Goal: Task Accomplishment & Management: Manage account settings

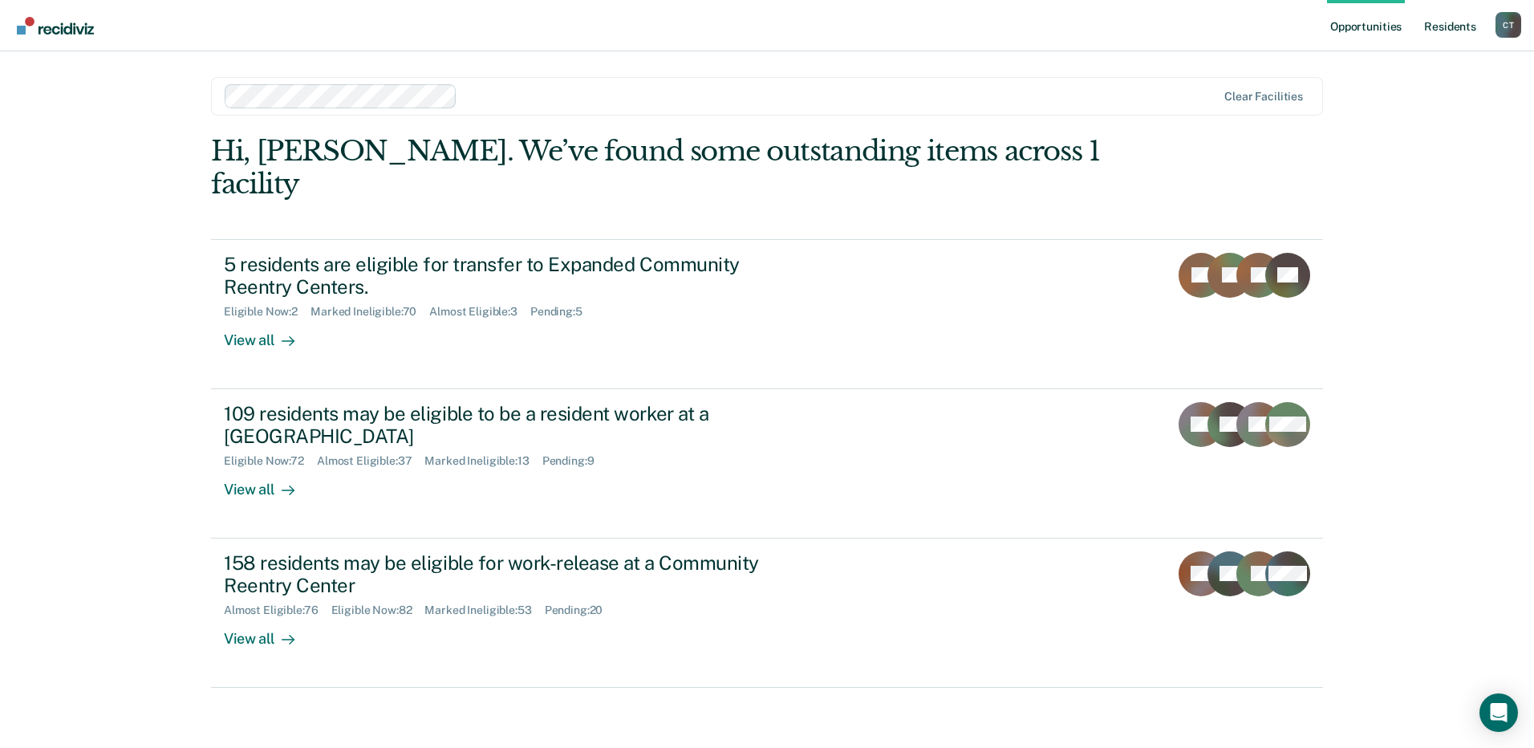
click at [1441, 18] on link "Resident s" at bounding box center [1449, 25] width 59 height 51
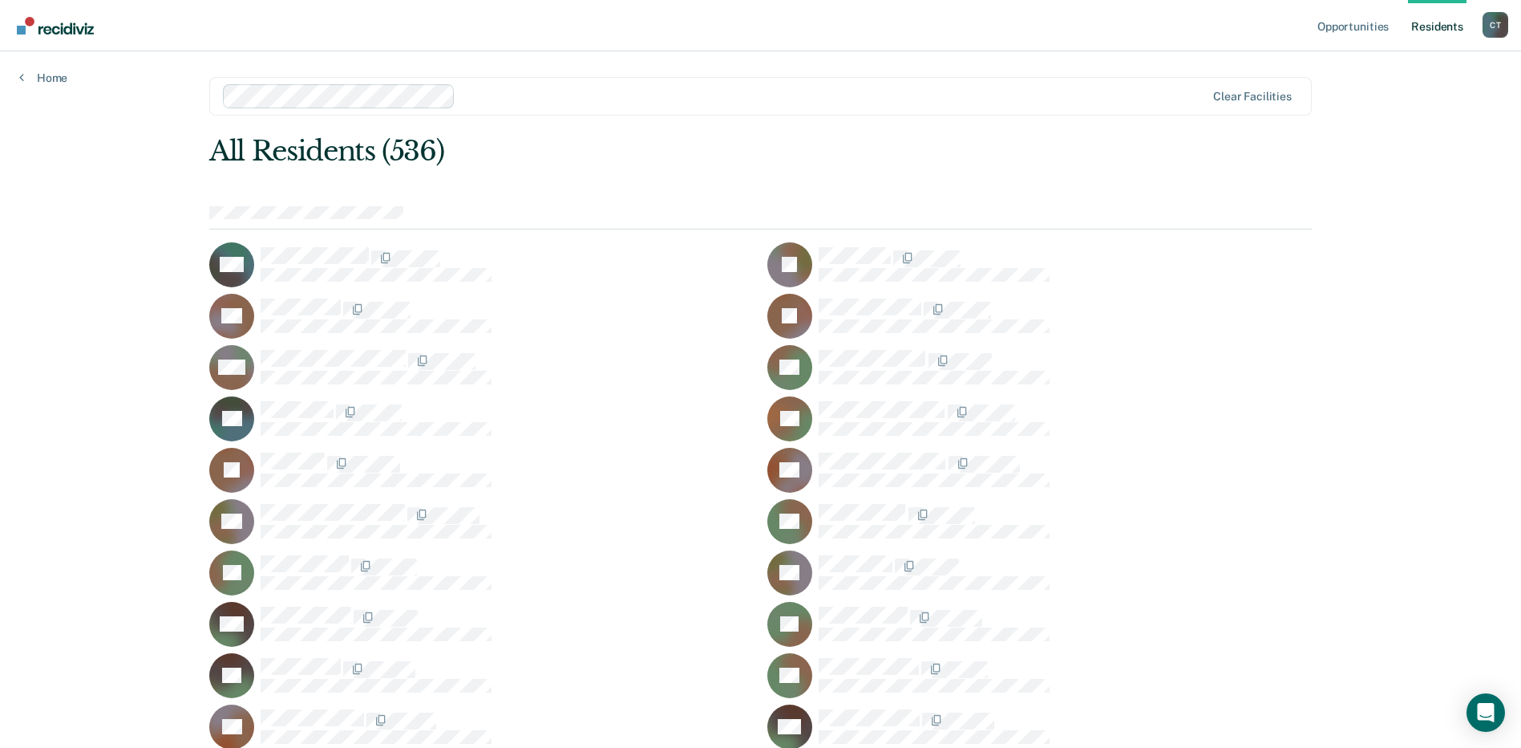
scroll to position [10045, 0]
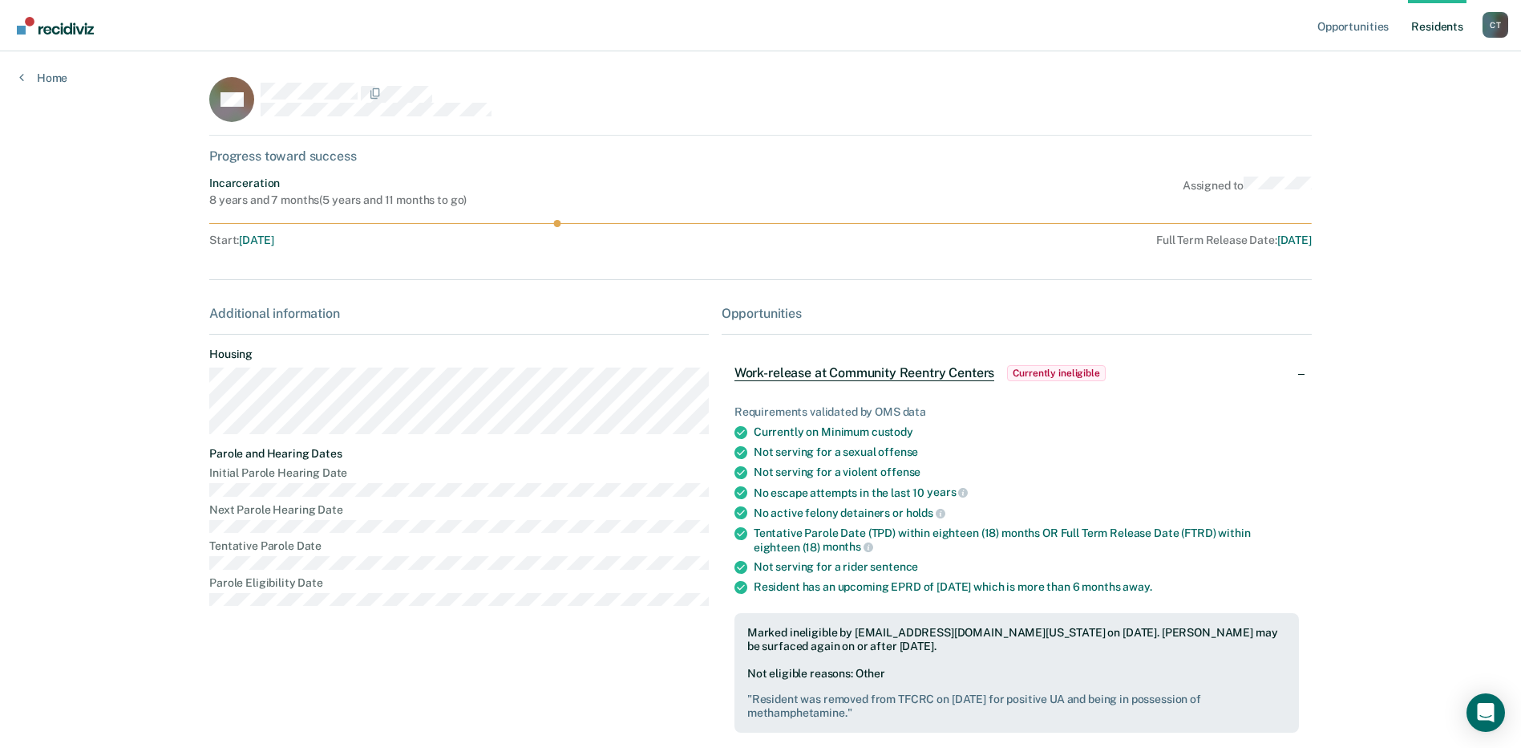
click at [1453, 28] on link "Resident s" at bounding box center [1437, 25] width 59 height 51
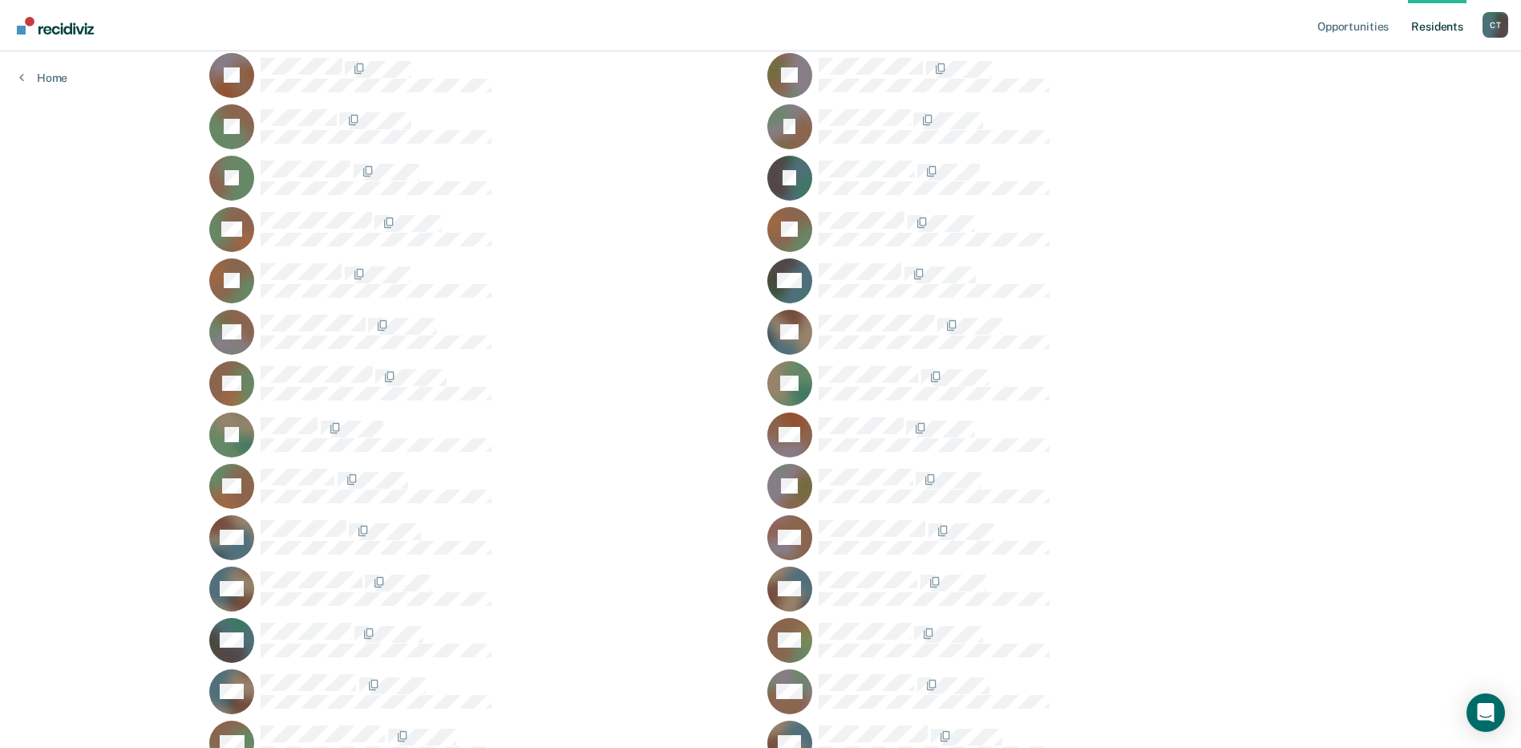
scroll to position [12919, 0]
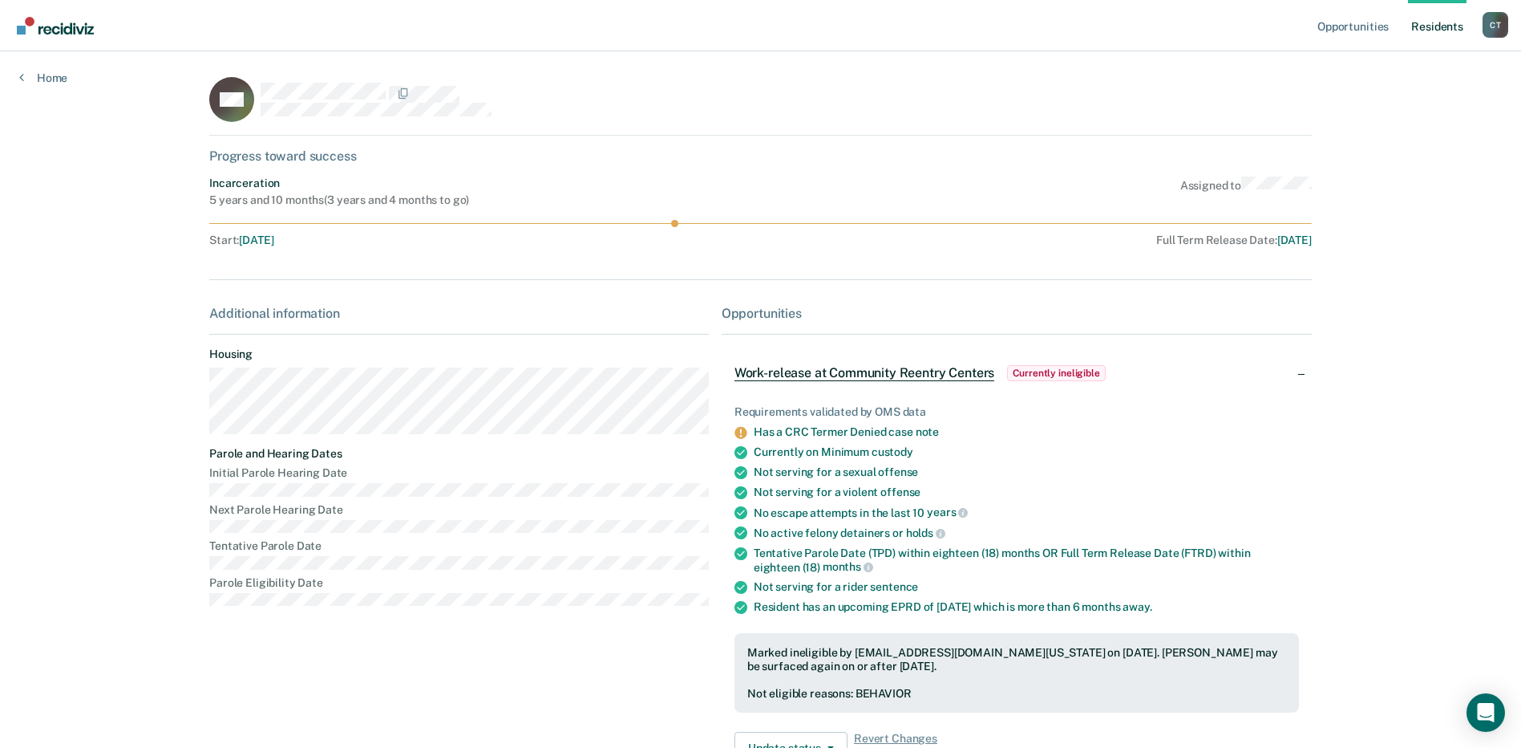
click at [1436, 27] on link "Resident s" at bounding box center [1437, 25] width 59 height 51
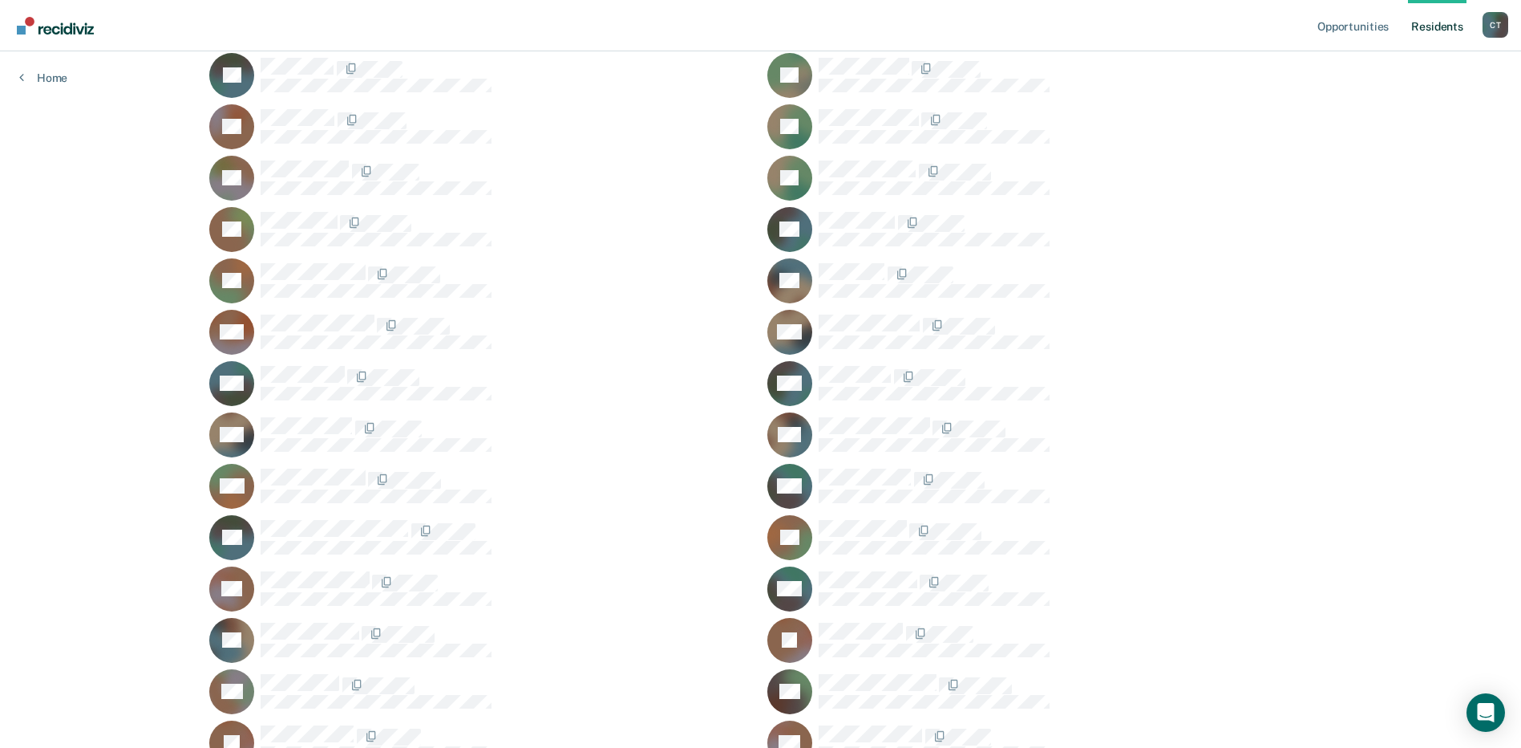
scroll to position [12406, 0]
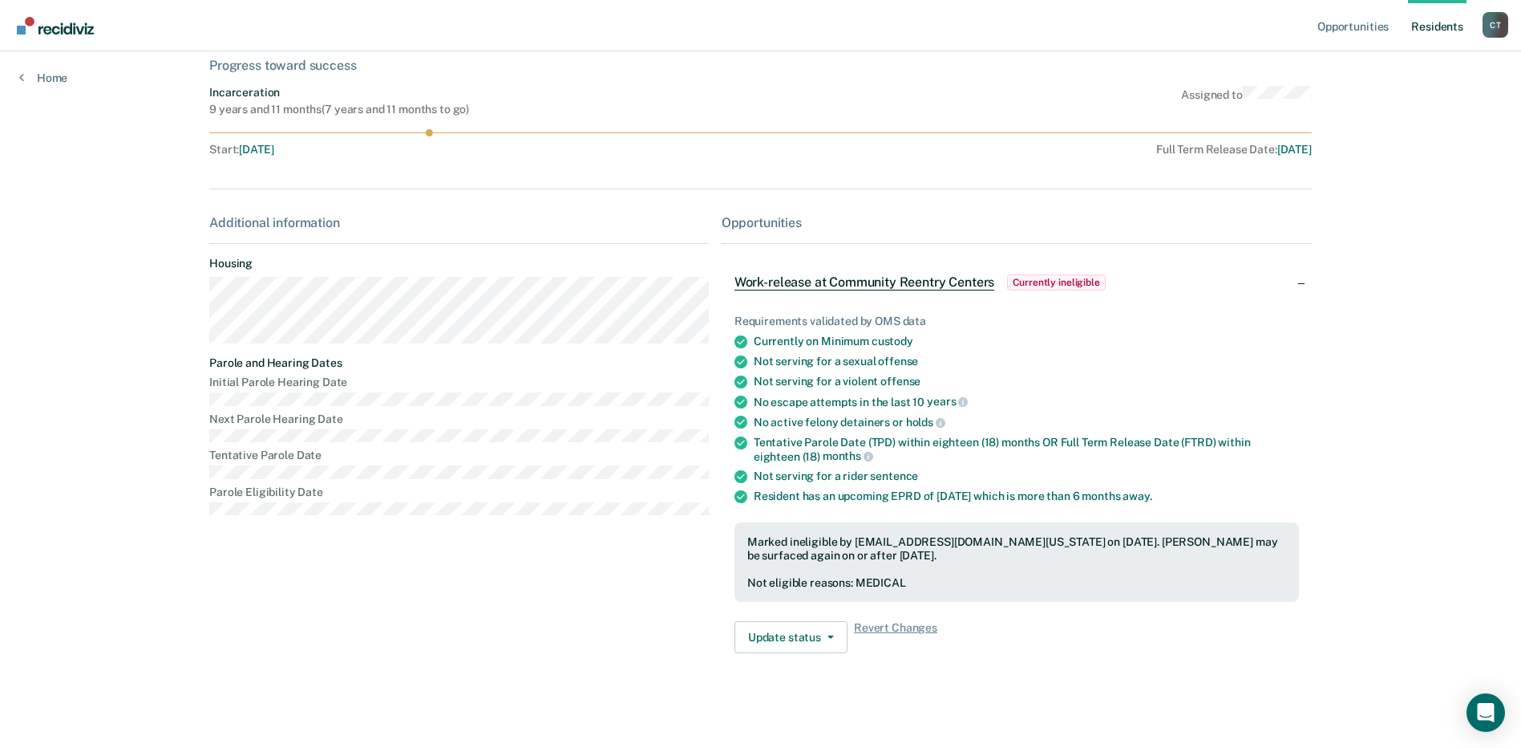
scroll to position [92, 0]
click at [1426, 29] on link "Resident s" at bounding box center [1437, 25] width 59 height 51
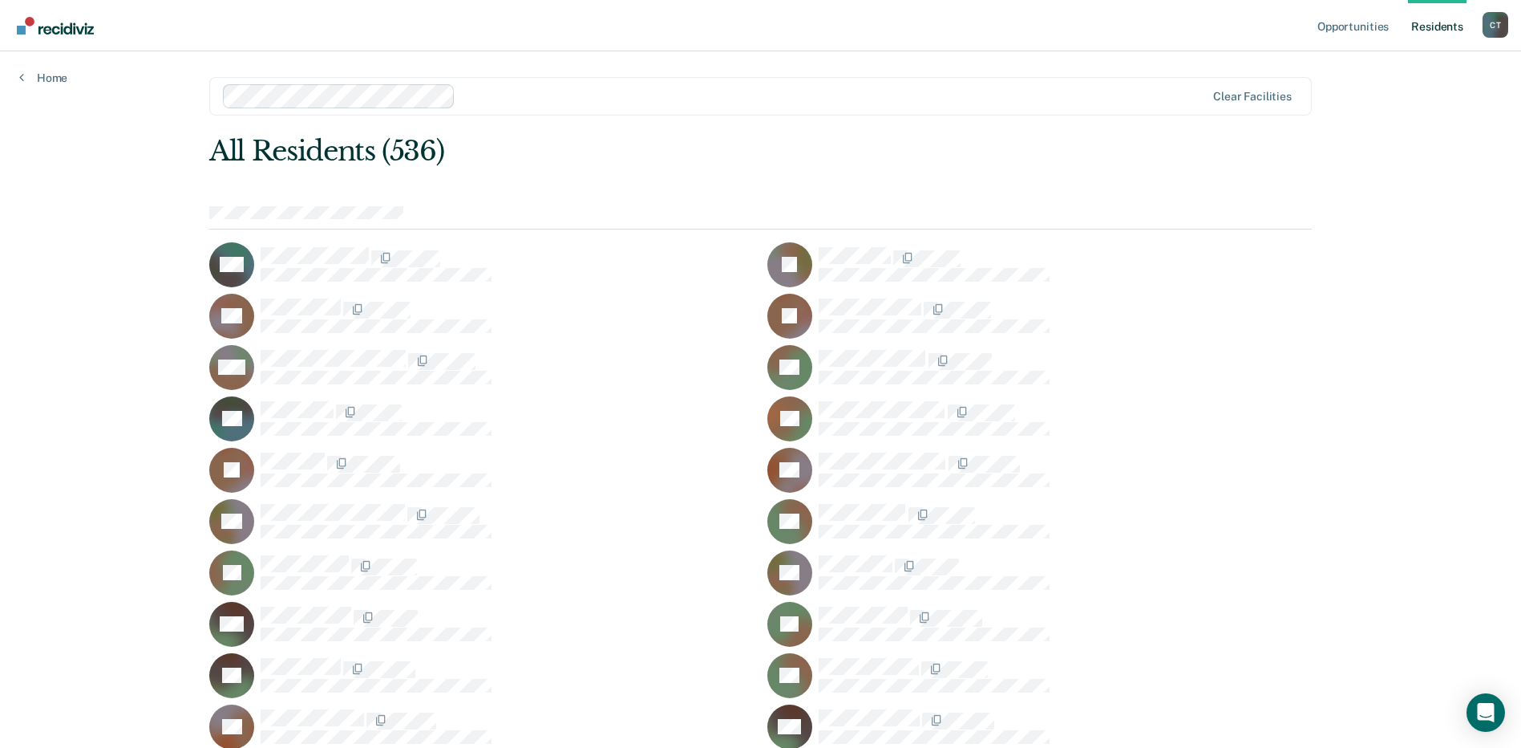
scroll to position [4193, 0]
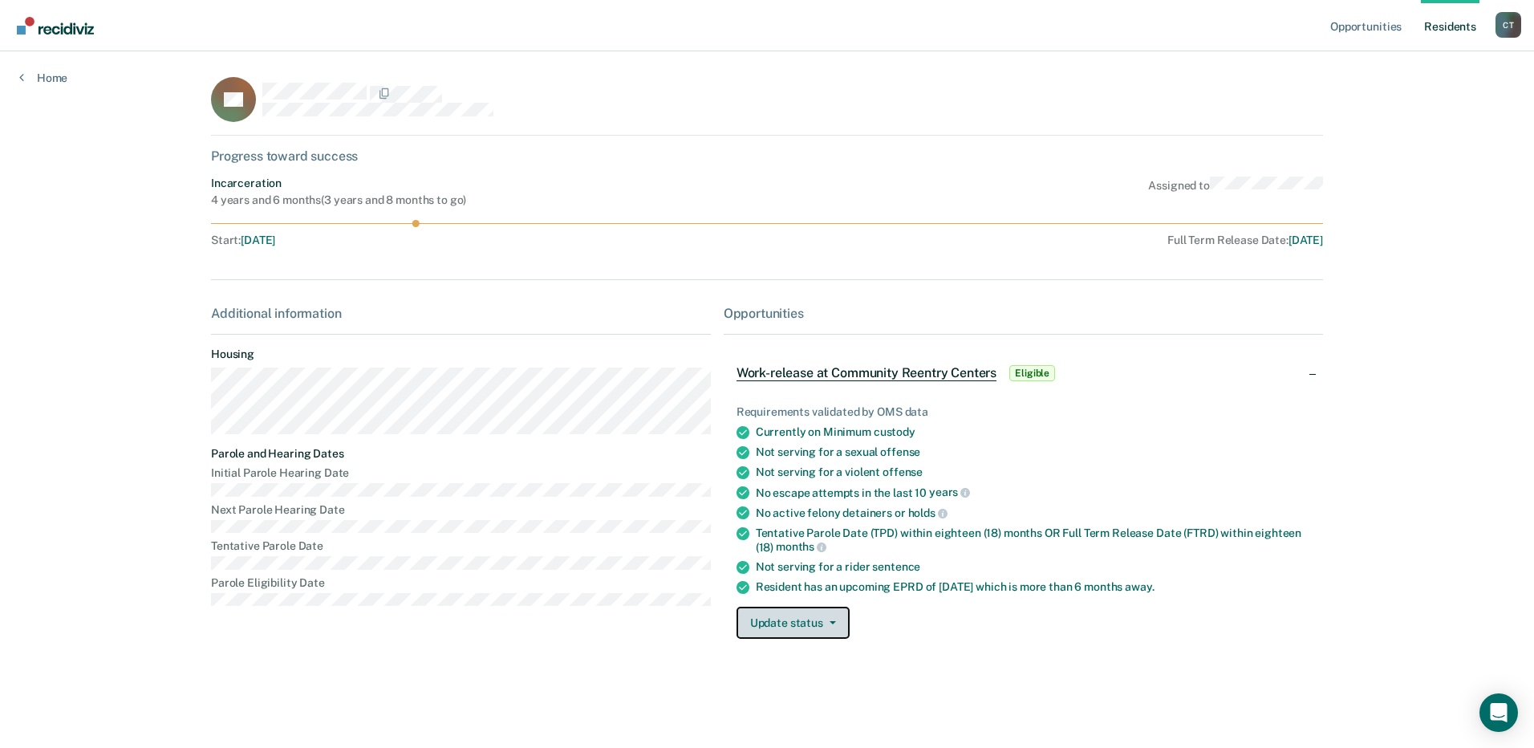
click at [792, 624] on button "Update status" at bounding box center [792, 622] width 113 height 32
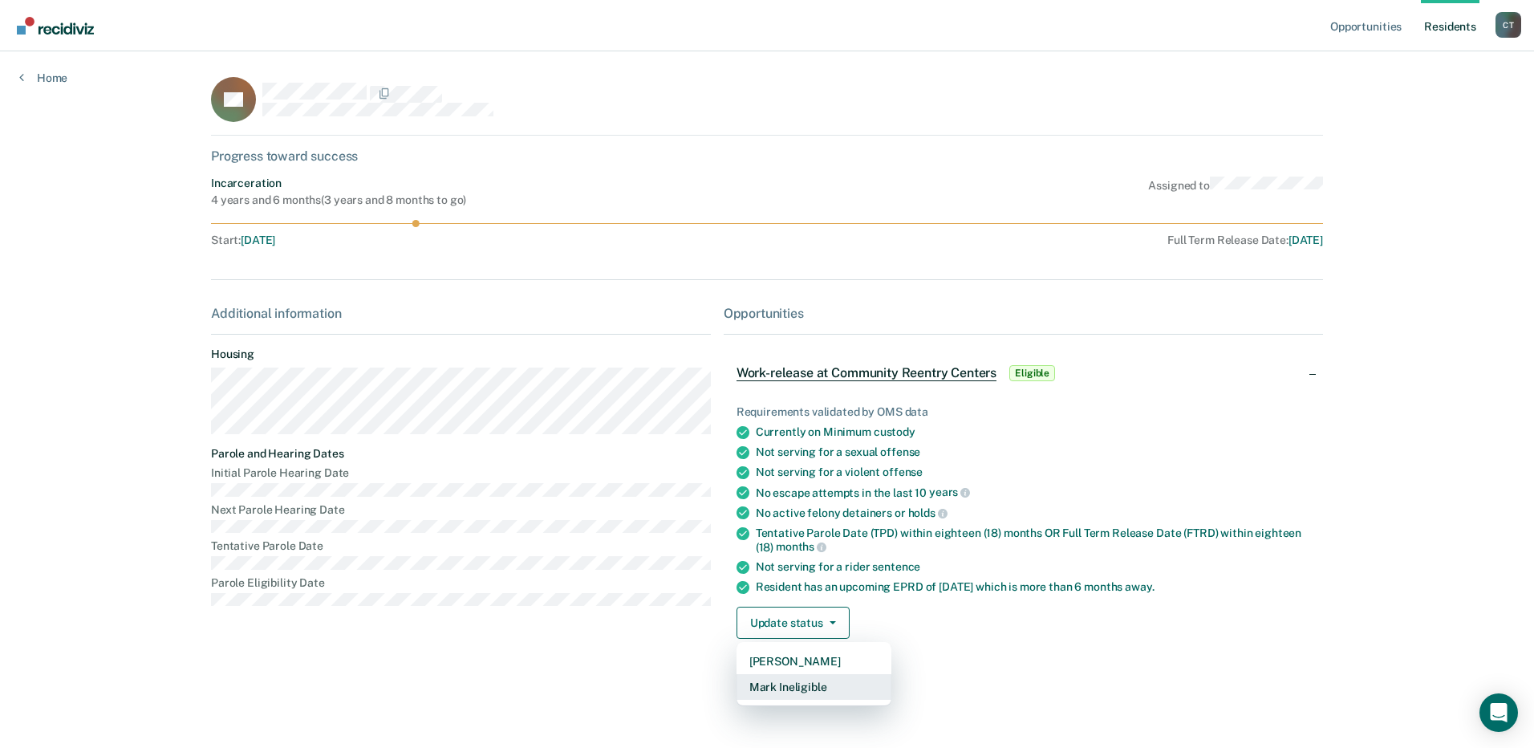
click at [792, 692] on button "Mark Ineligible" at bounding box center [813, 687] width 155 height 26
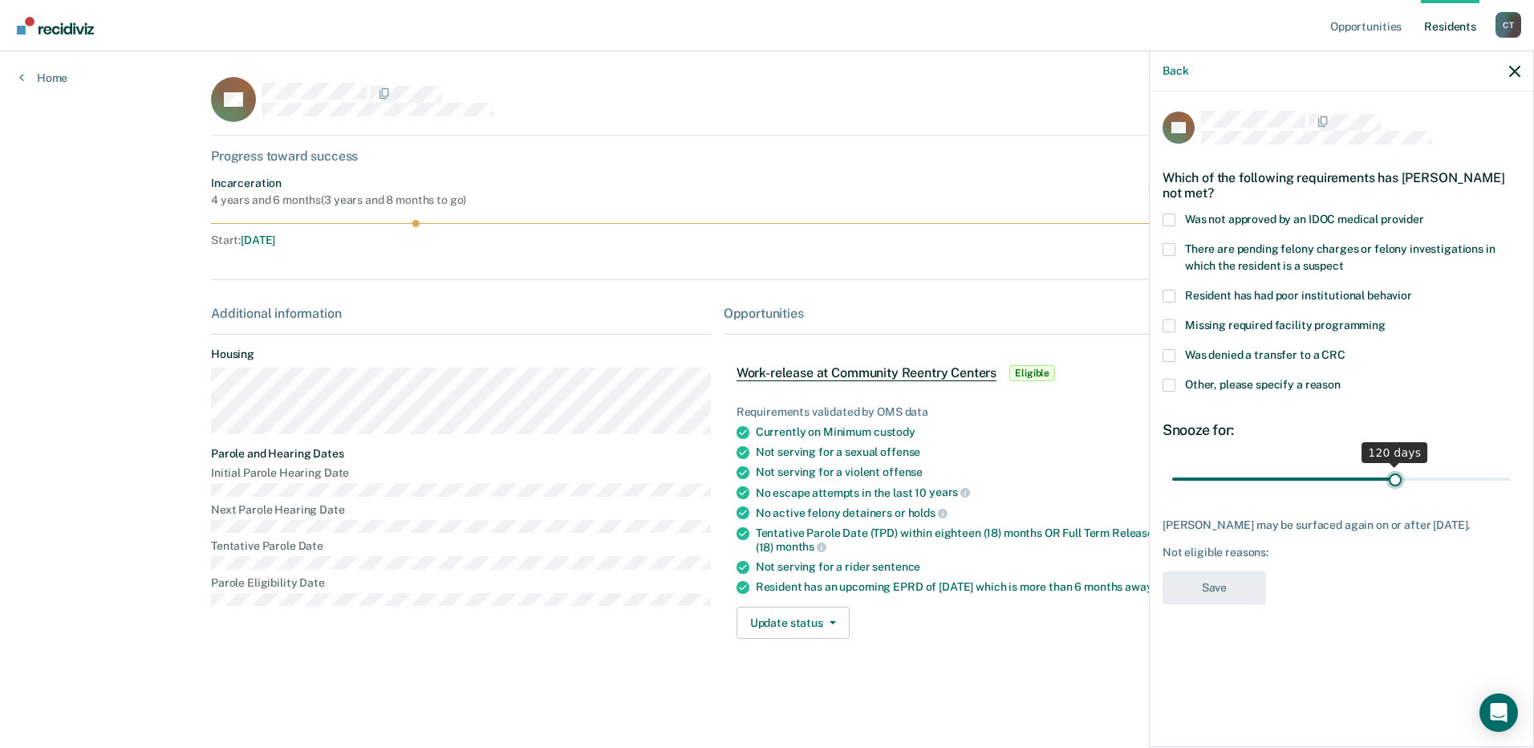
drag, startPoint x: 1287, startPoint y: 477, endPoint x: 1394, endPoint y: 480, distance: 106.7
type input "120"
click at [1394, 480] on input "range" at bounding box center [1341, 478] width 338 height 28
click at [1165, 379] on span at bounding box center [1168, 385] width 13 height 13
click at [1340, 379] on input "Other, please specify a reason" at bounding box center [1340, 379] width 0 height 0
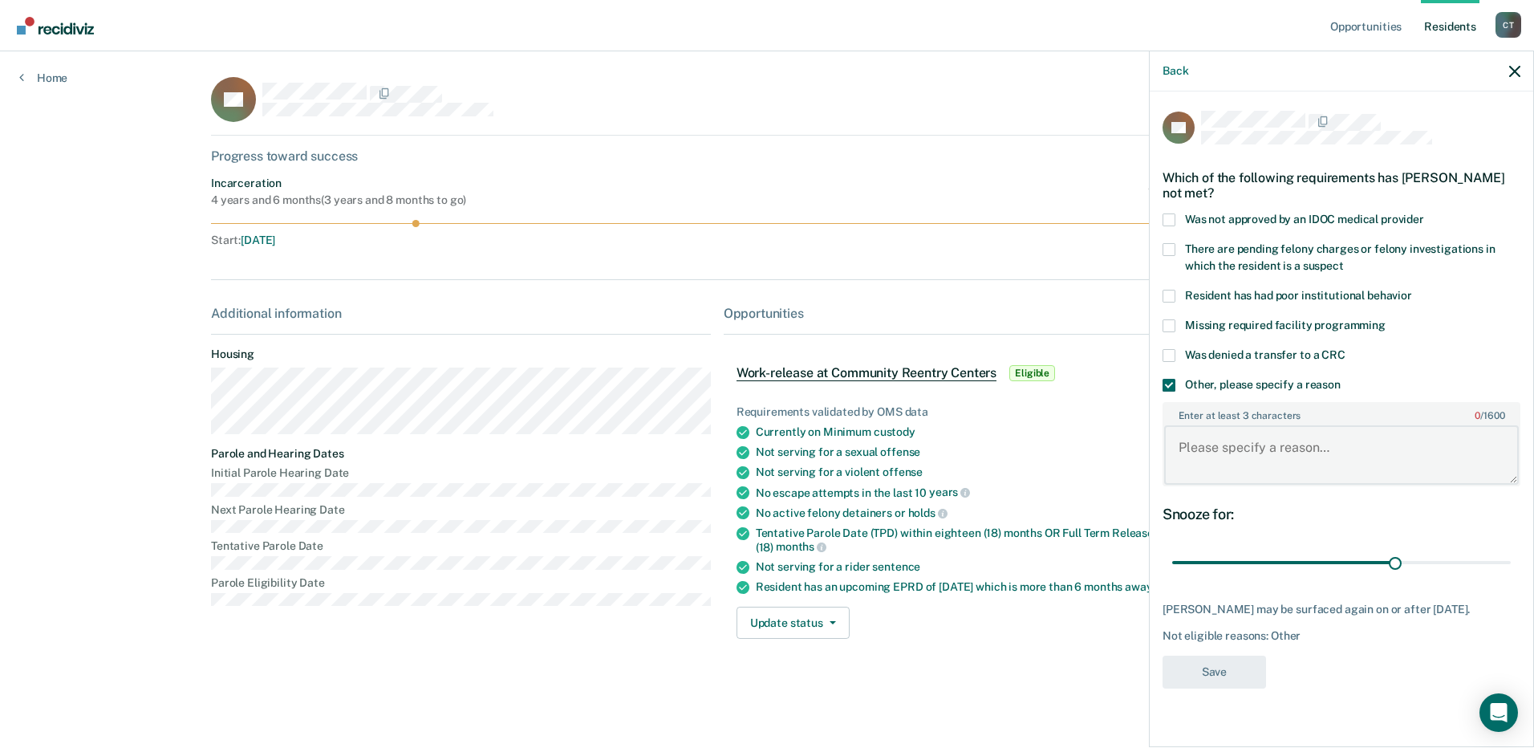
click at [1250, 452] on textarea "Enter at least 3 characters 0 / 1600" at bounding box center [1341, 454] width 355 height 59
type textarea "I"
type textarea "Just in"
click at [1210, 671] on button "Save" at bounding box center [1213, 671] width 103 height 33
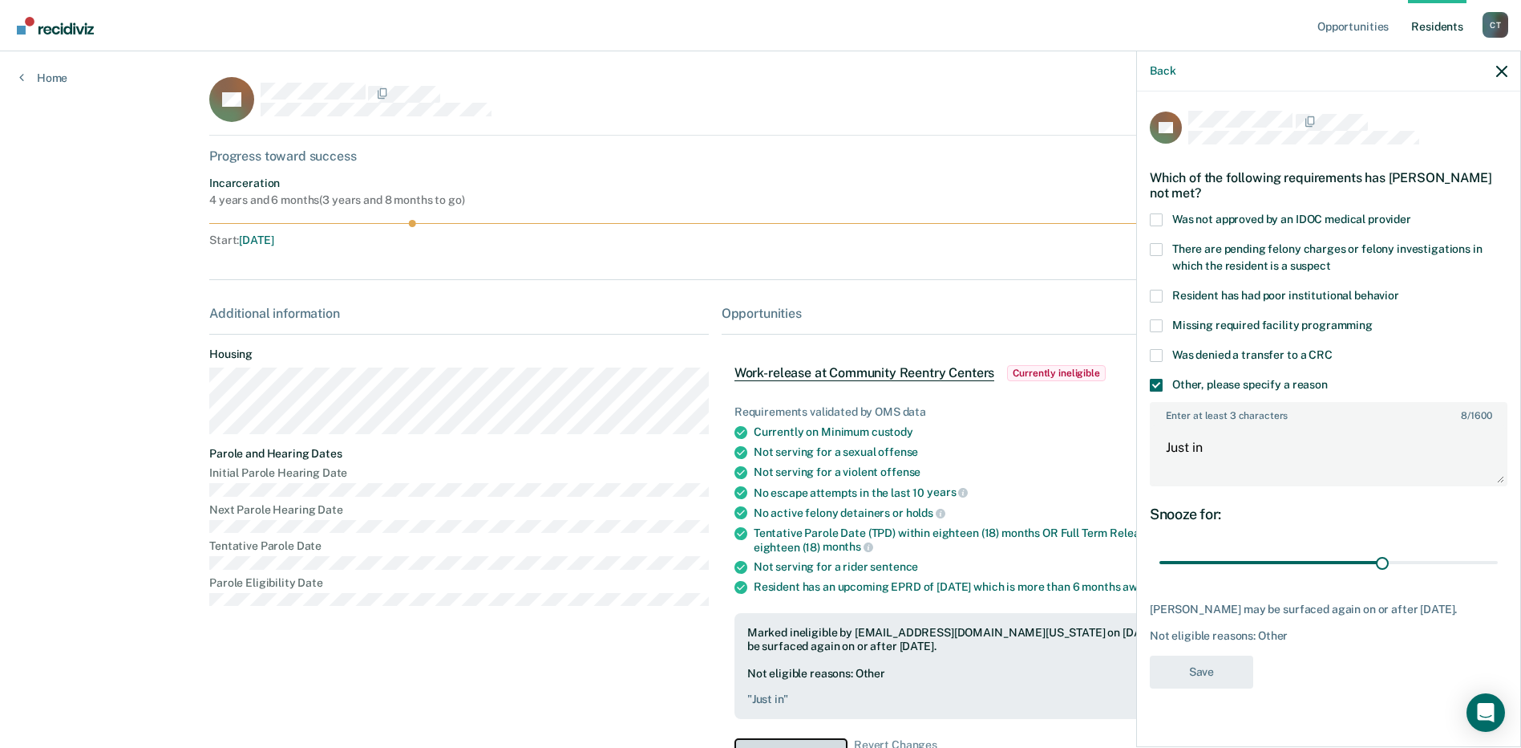
scroll to position [22, 0]
